Goal: Transaction & Acquisition: Purchase product/service

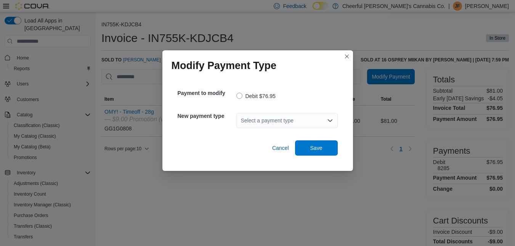
click at [330, 118] on icon "Open list of options" at bounding box center [330, 121] width 6 height 6
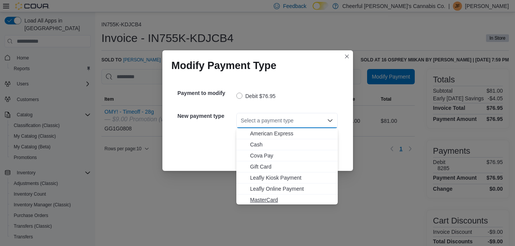
scroll to position [34, 0]
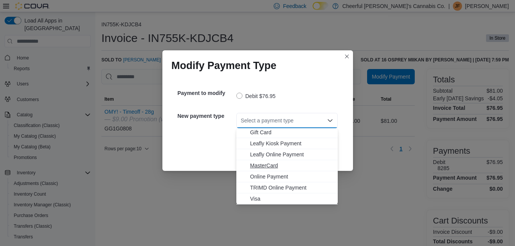
click at [259, 196] on span "Visa" at bounding box center [291, 199] width 83 height 8
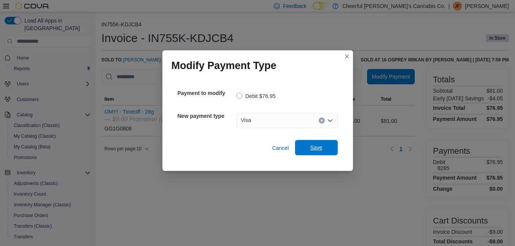
click at [317, 151] on span "Save" at bounding box center [317, 148] width 12 height 8
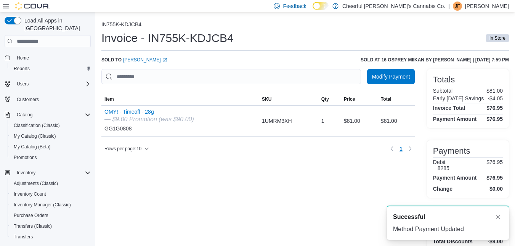
scroll to position [0, 0]
